Goal: Transaction & Acquisition: Purchase product/service

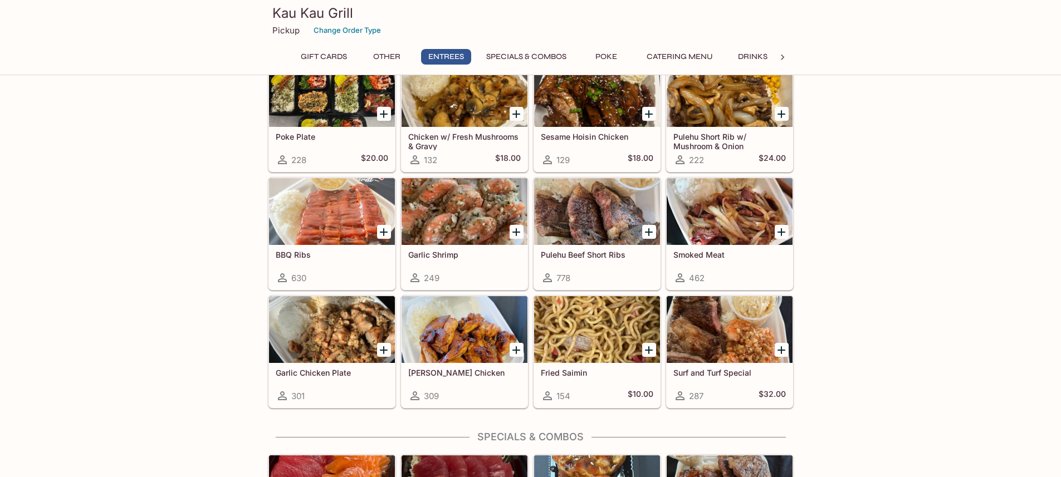
scroll to position [557, 0]
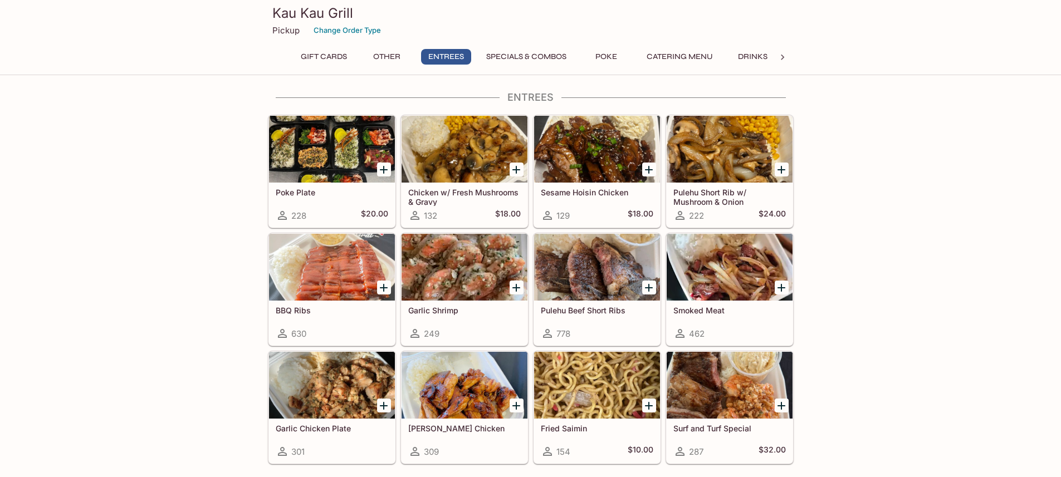
click at [598, 259] on div at bounding box center [597, 267] width 126 height 67
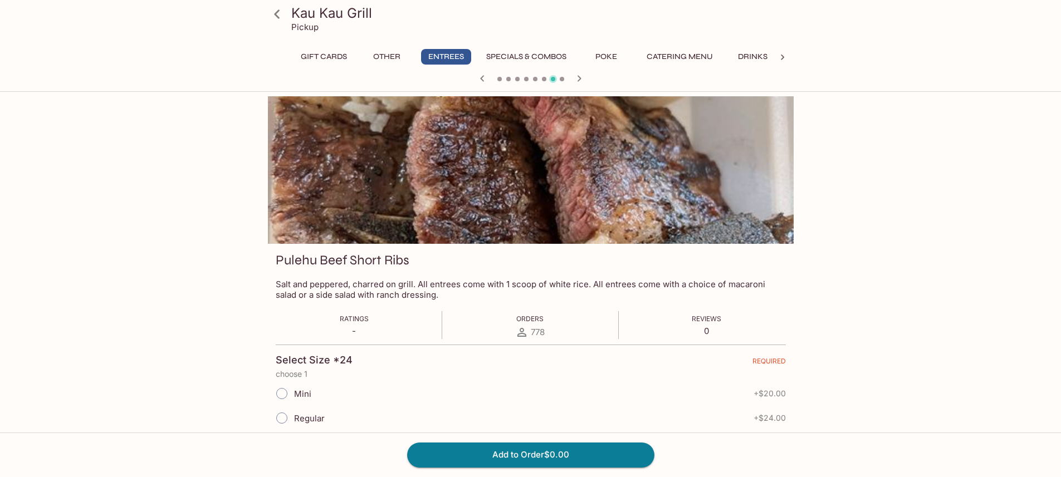
drag, startPoint x: 121, startPoint y: 217, endPoint x: 136, endPoint y: 215, distance: 15.1
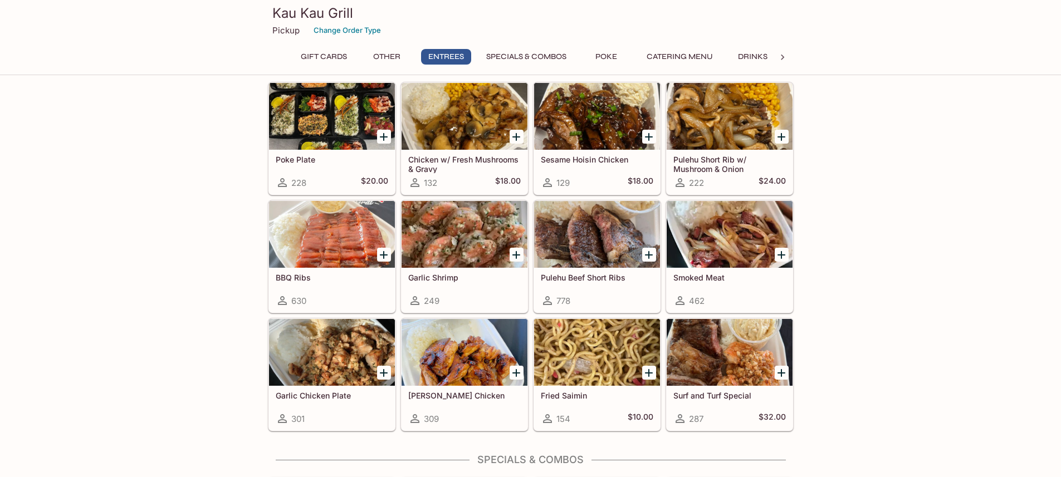
scroll to position [609, 0]
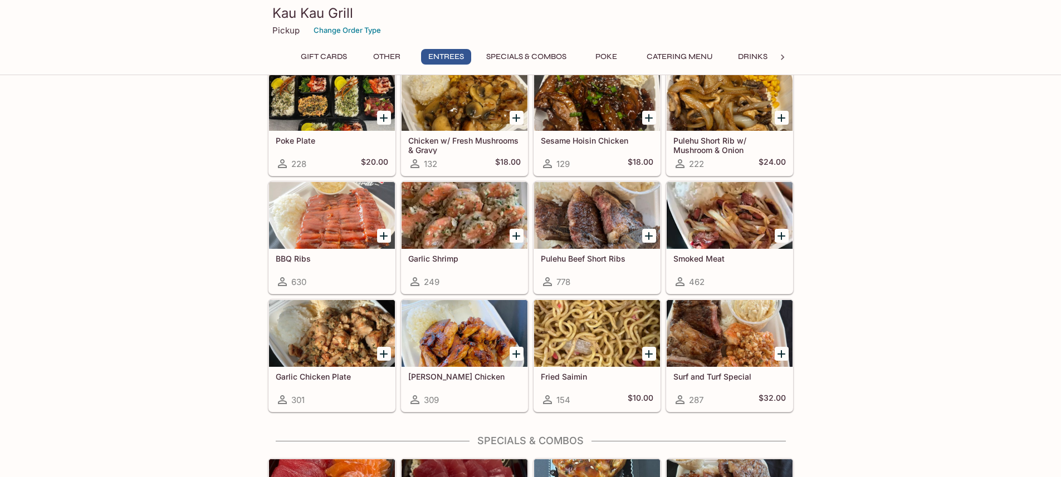
click at [290, 316] on div at bounding box center [332, 333] width 126 height 67
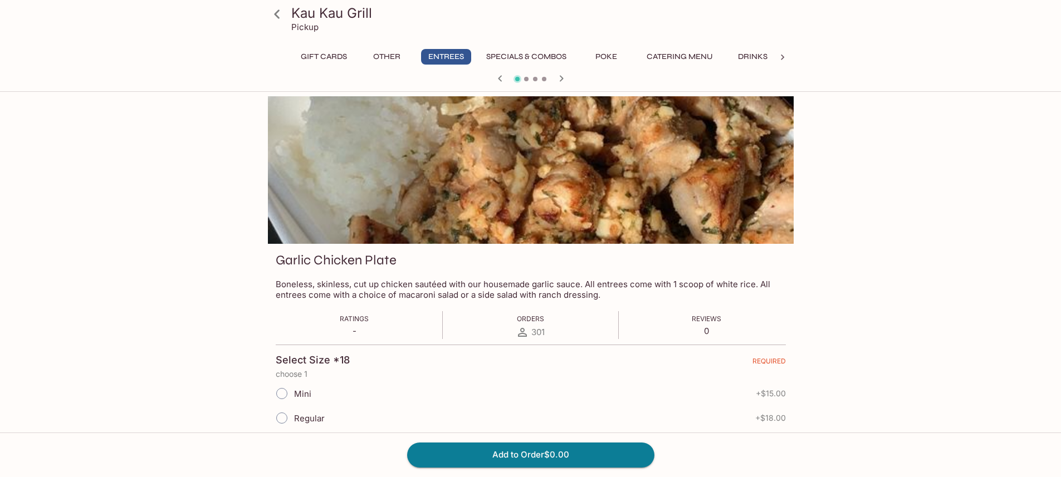
scroll to position [223, 0]
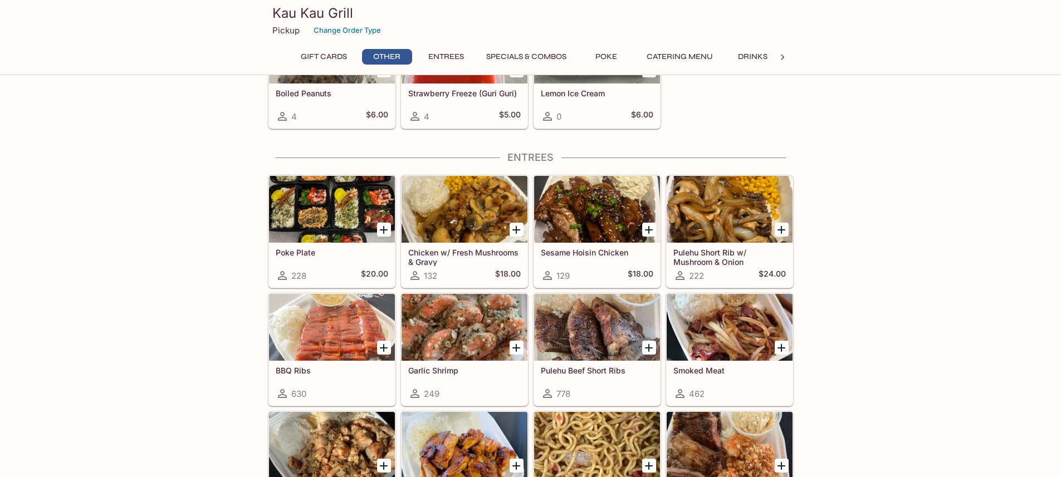
scroll to position [552, 0]
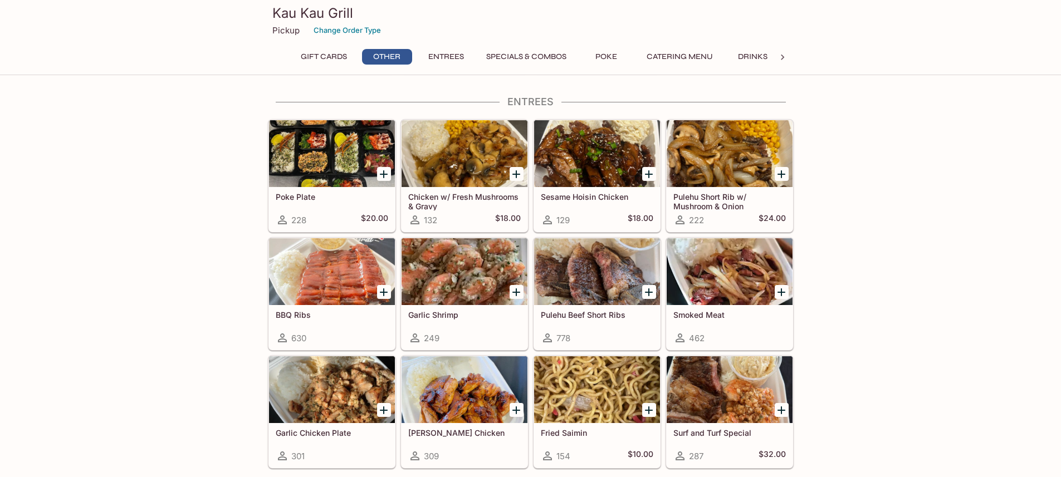
click at [584, 267] on div at bounding box center [597, 271] width 126 height 67
